Goal: Transaction & Acquisition: Book appointment/travel/reservation

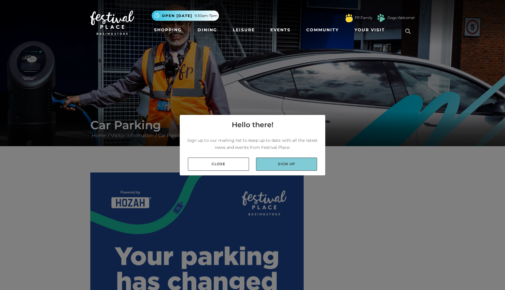
click at [284, 165] on link "Sign up" at bounding box center [286, 164] width 61 height 13
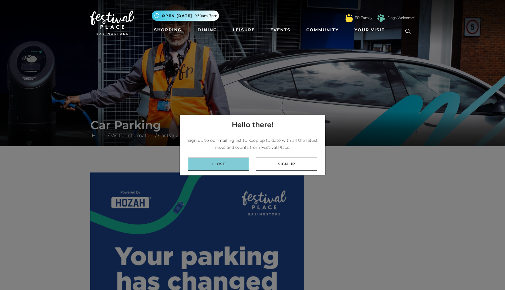
click at [230, 161] on link "Close" at bounding box center [218, 164] width 61 height 13
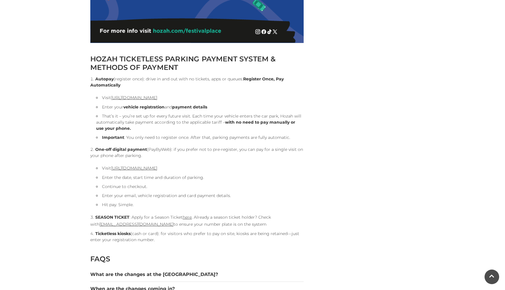
scroll to position [595, 0]
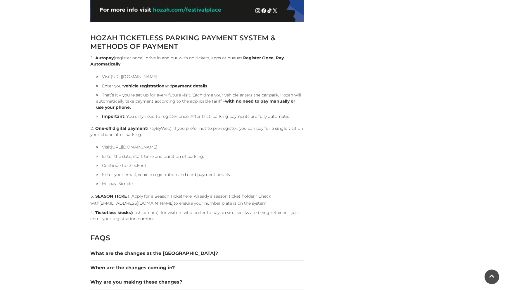
click at [157, 75] on link "https://pay.hozah.com/locations/festivalplace" at bounding box center [134, 76] width 46 height 5
click at [157, 148] on link "https://pay.hozah.com/locations/festivalplace" at bounding box center [134, 146] width 46 height 5
